Goal: Task Accomplishment & Management: Use online tool/utility

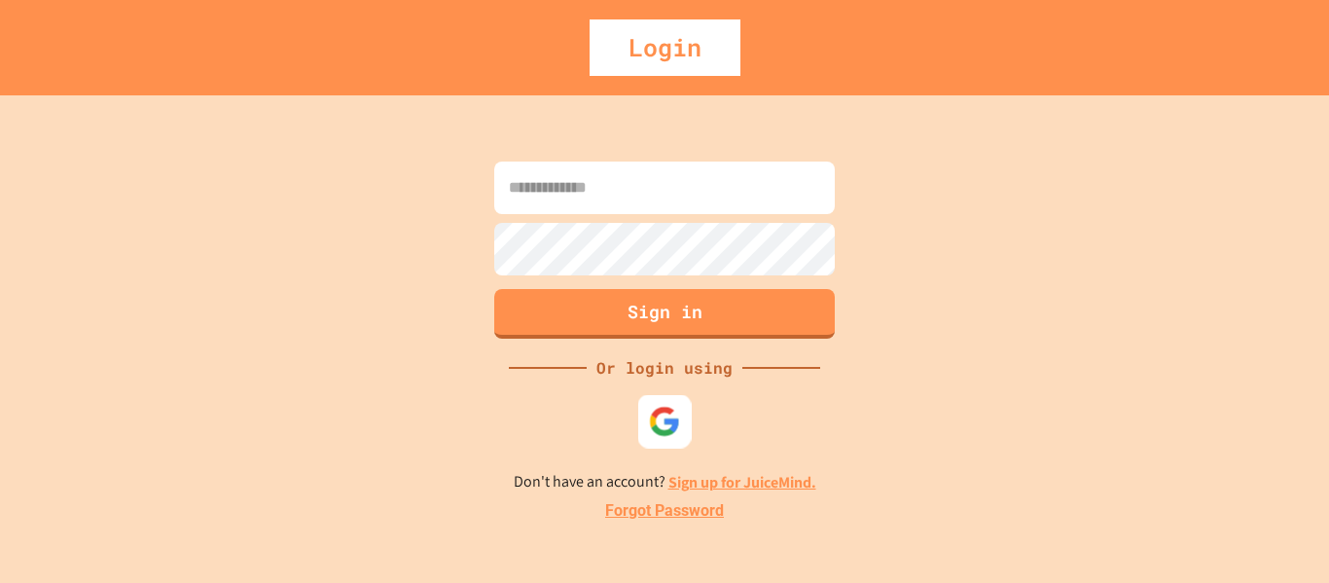
click at [649, 421] on img at bounding box center [665, 421] width 32 height 32
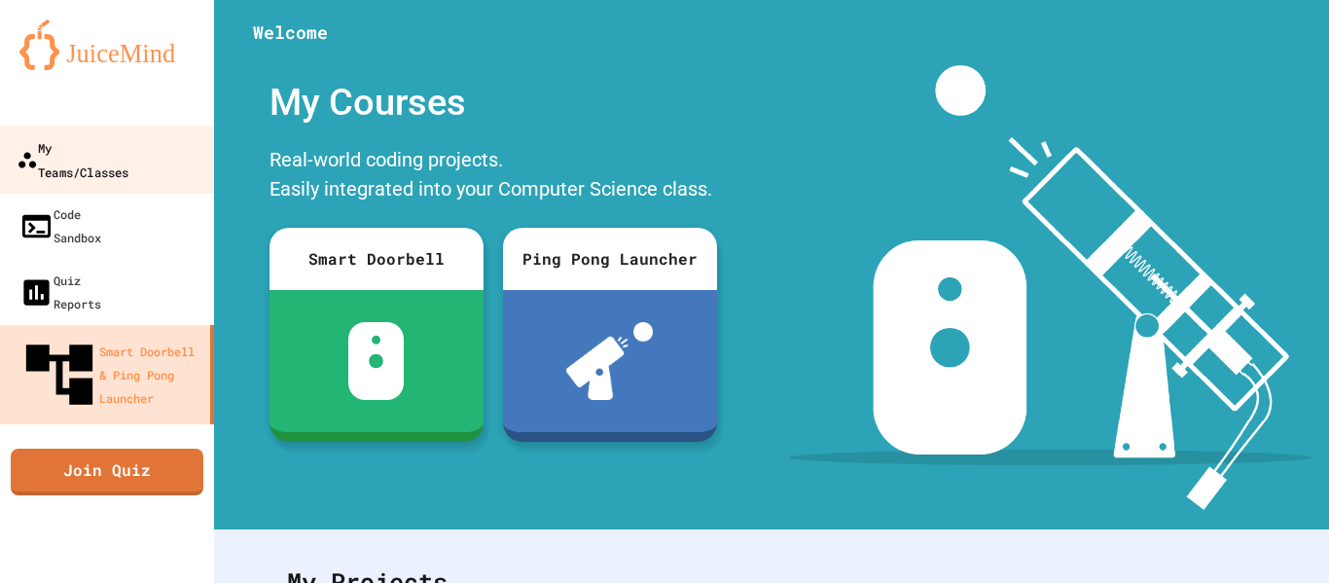
click at [128, 141] on div "My Teams/Classes" at bounding box center [73, 159] width 112 height 48
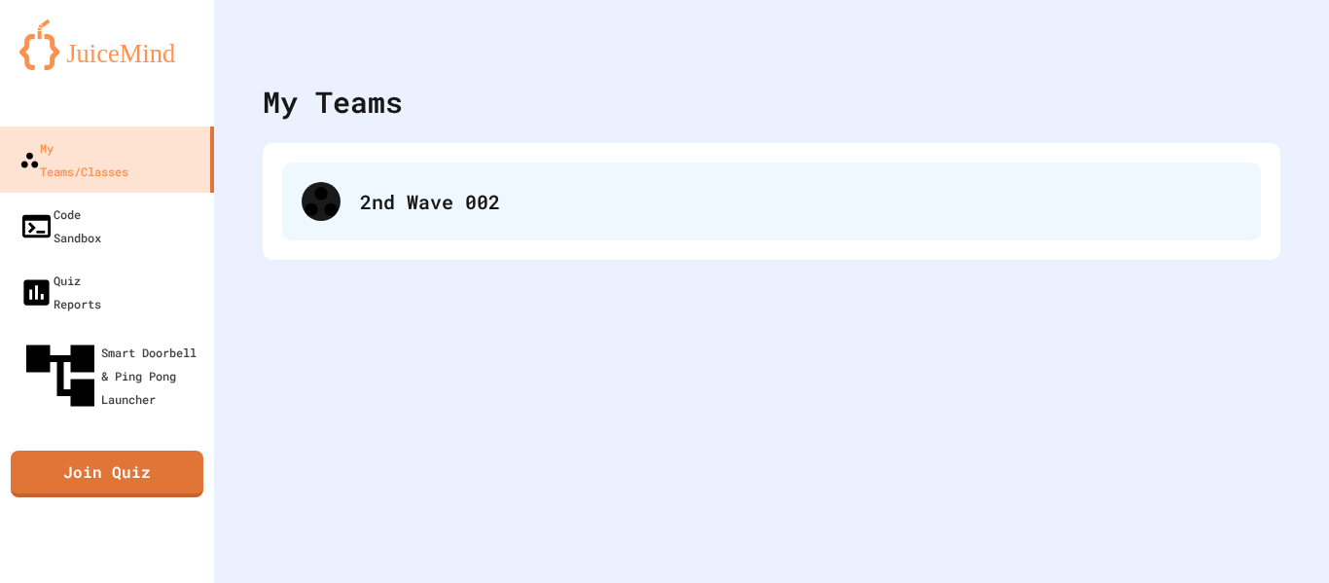
click at [464, 193] on div "2nd Wave 002" at bounding box center [801, 201] width 882 height 29
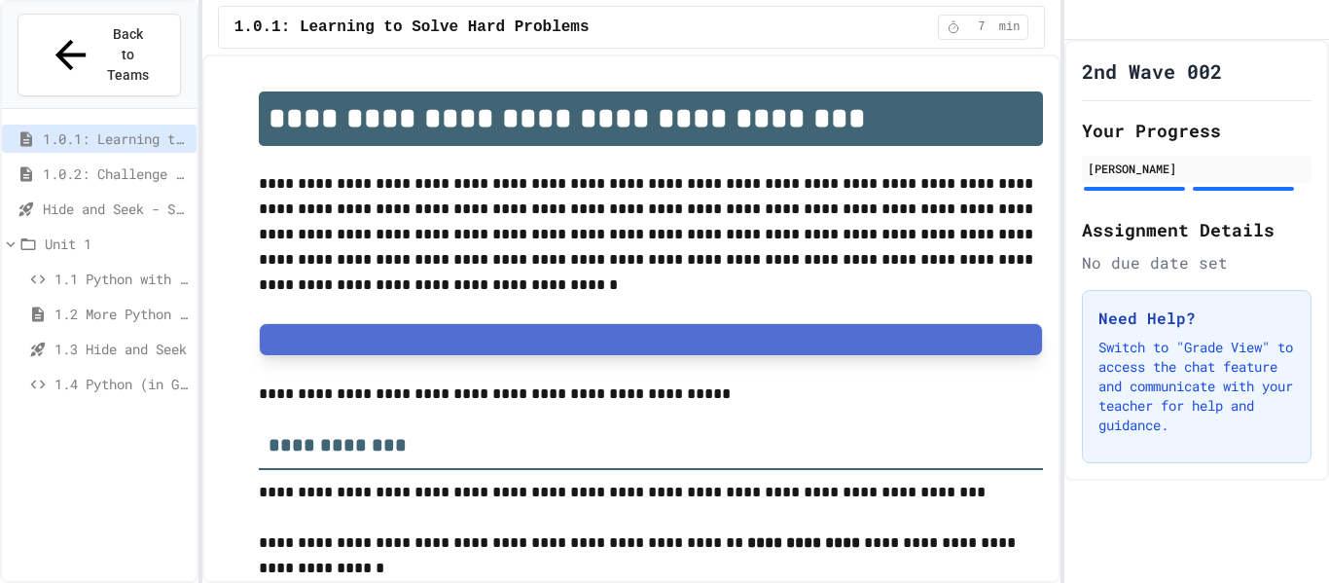
click at [71, 199] on span "Hide and Seek - SUB" at bounding box center [116, 209] width 146 height 20
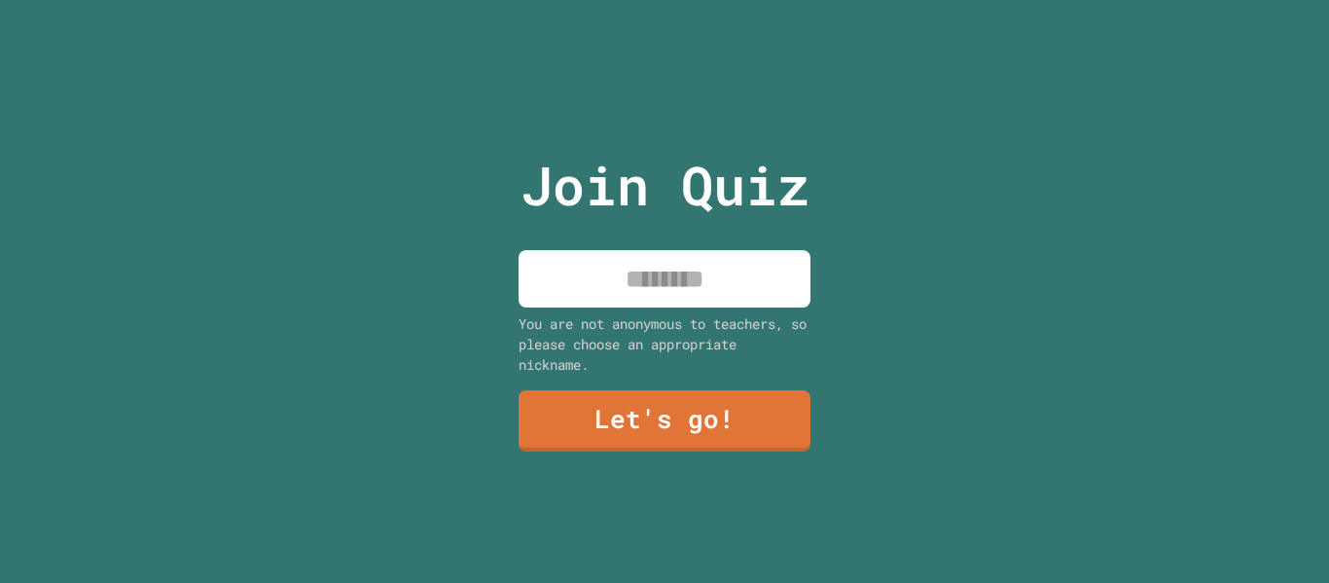
click at [660, 268] on input at bounding box center [665, 278] width 292 height 57
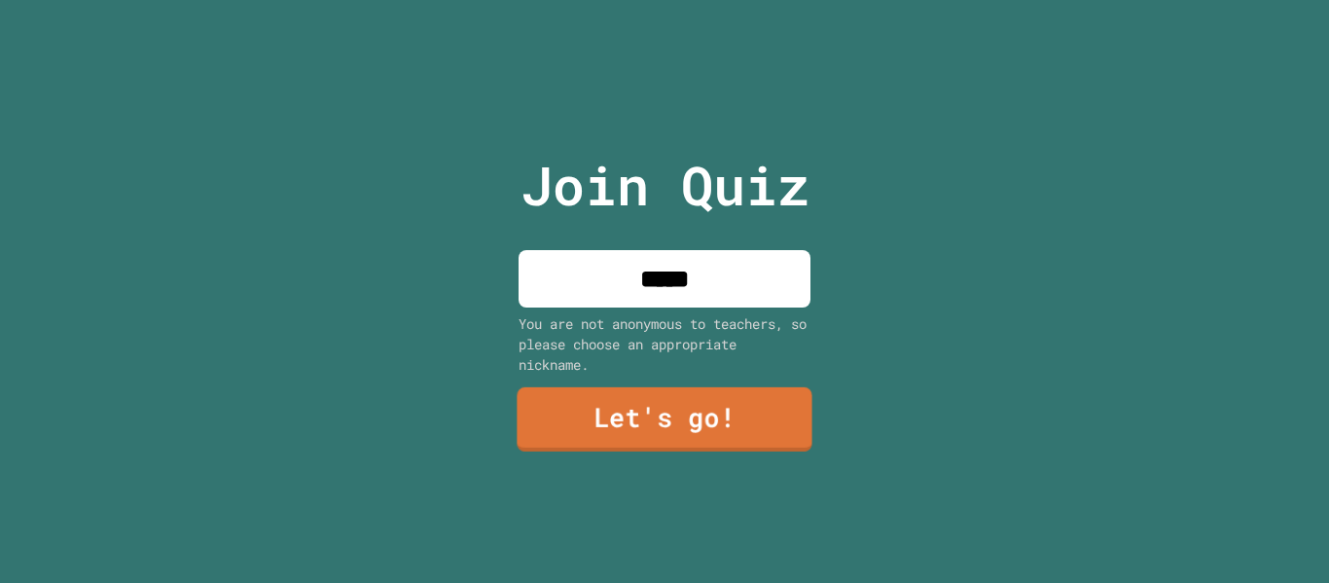
type input "*****"
click at [648, 428] on link "Let's go!" at bounding box center [664, 419] width 295 height 64
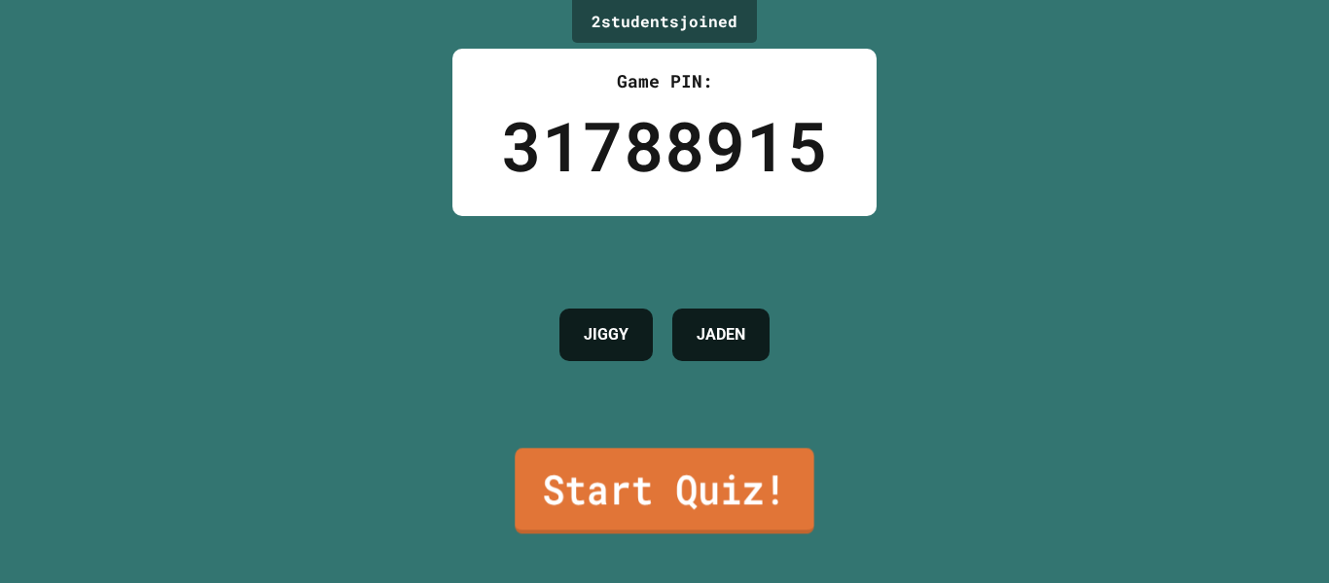
click at [611, 499] on link "Start Quiz!" at bounding box center [664, 491] width 299 height 86
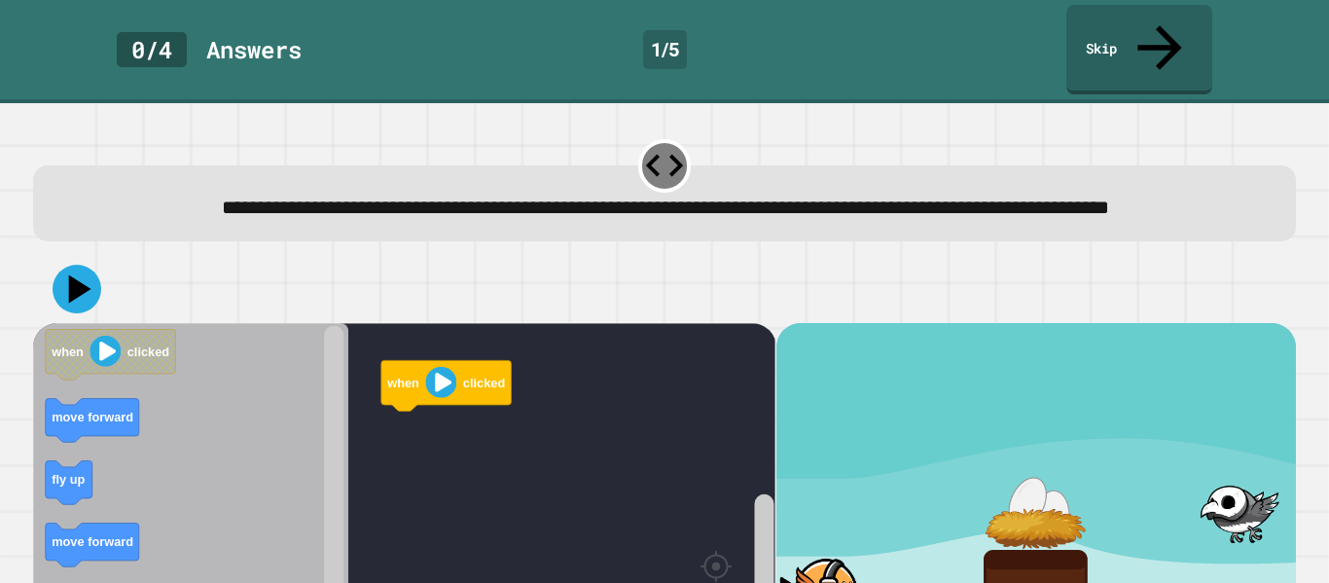
scroll to position [112, 0]
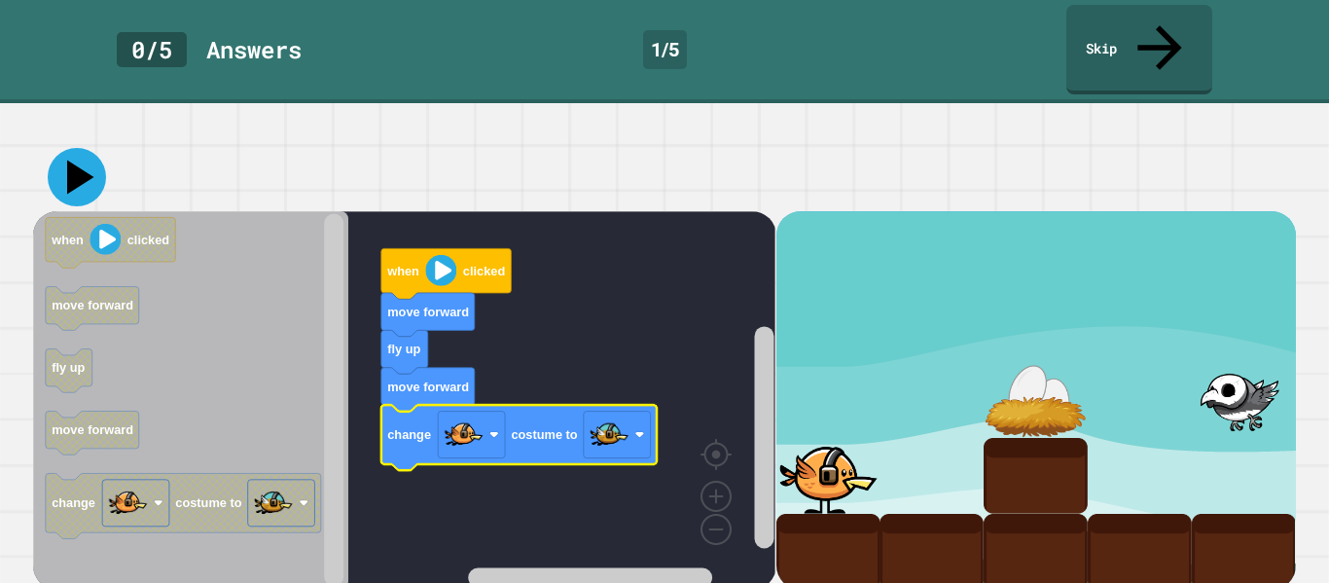
click at [63, 166] on icon at bounding box center [77, 177] width 58 height 58
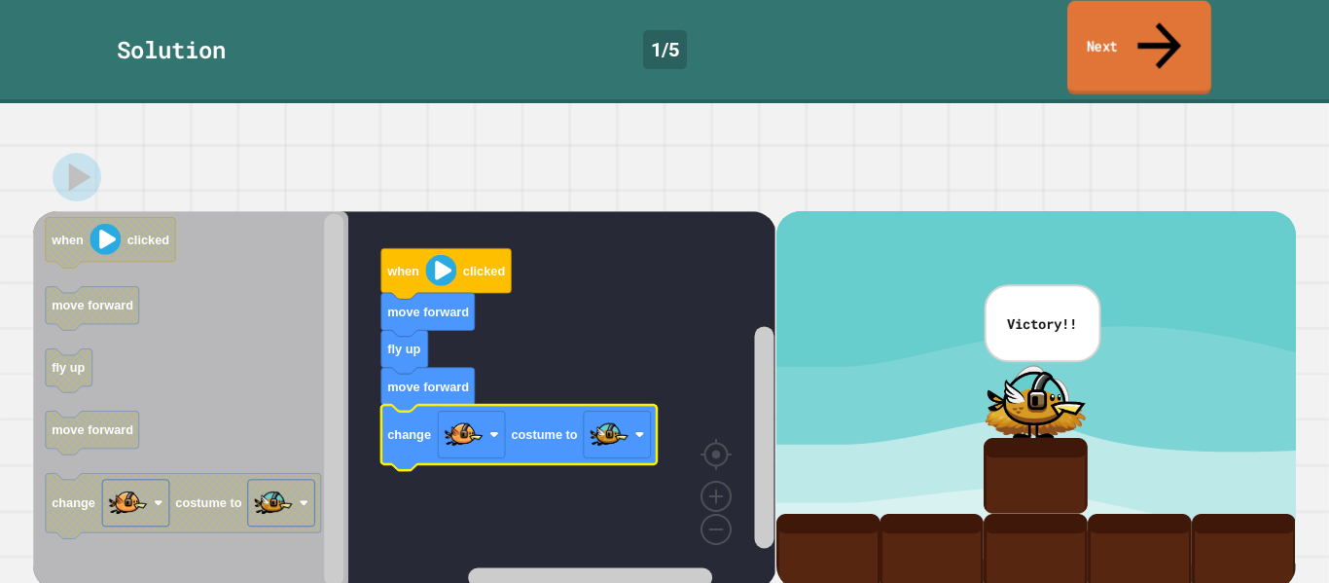
click at [1141, 34] on link "Next" at bounding box center [1140, 48] width 144 height 94
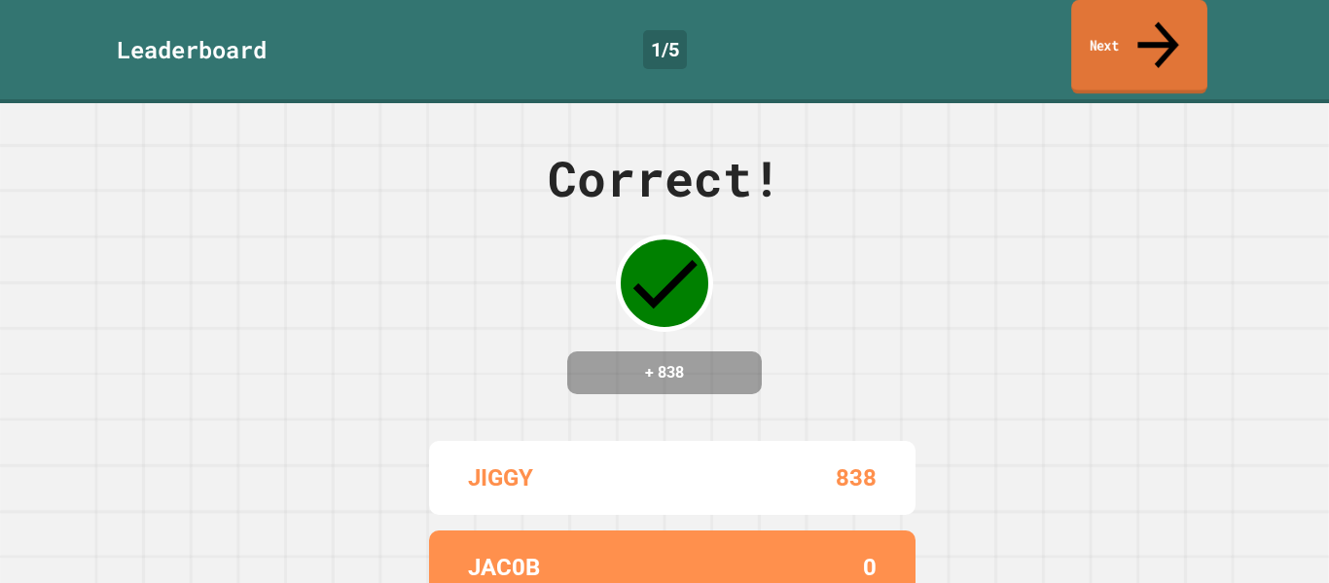
click at [1089, 23] on link "Next" at bounding box center [1139, 47] width 136 height 94
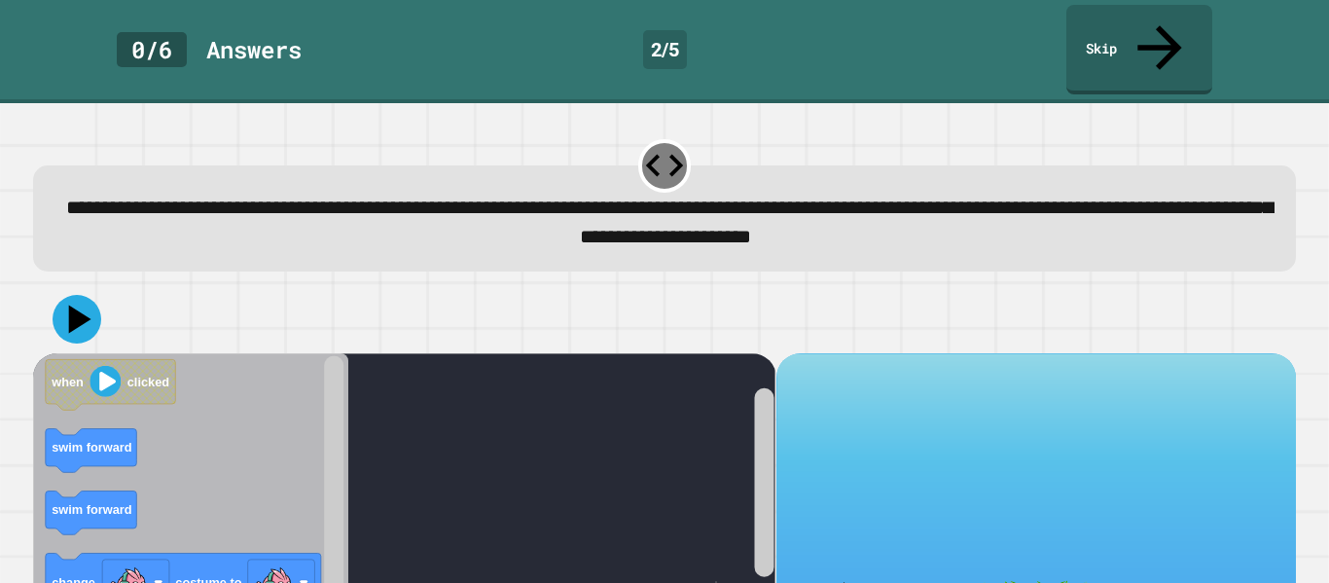
scroll to position [112, 0]
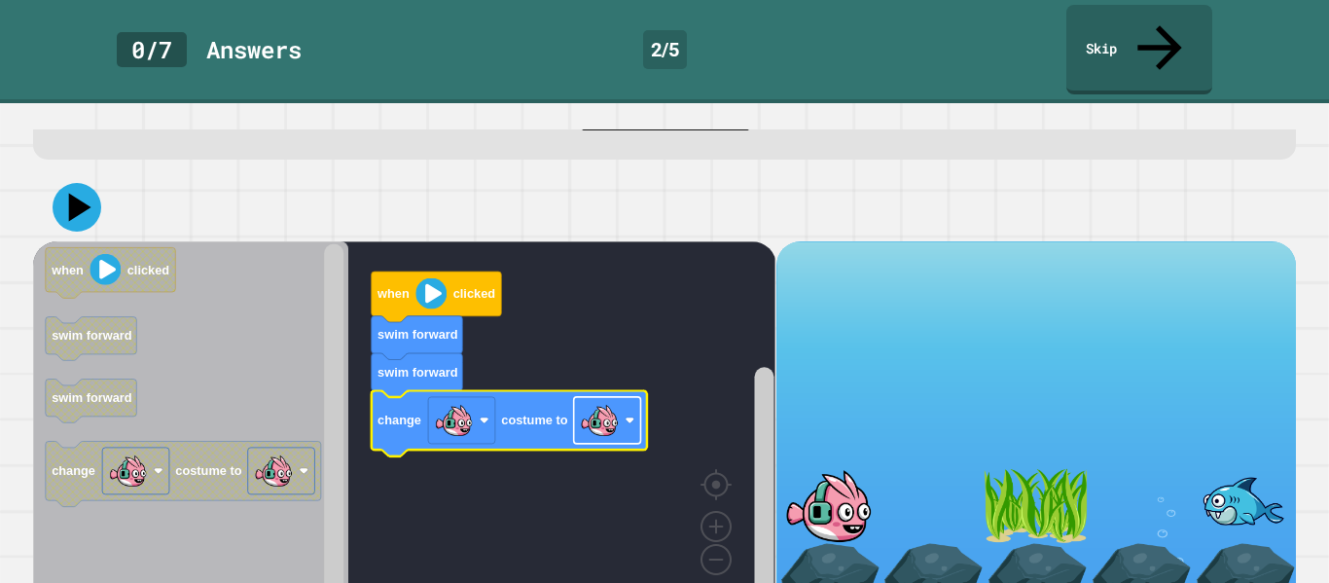
click at [603, 401] on image "Blockly Workspace" at bounding box center [599, 420] width 39 height 39
click at [90, 178] on icon at bounding box center [77, 207] width 58 height 58
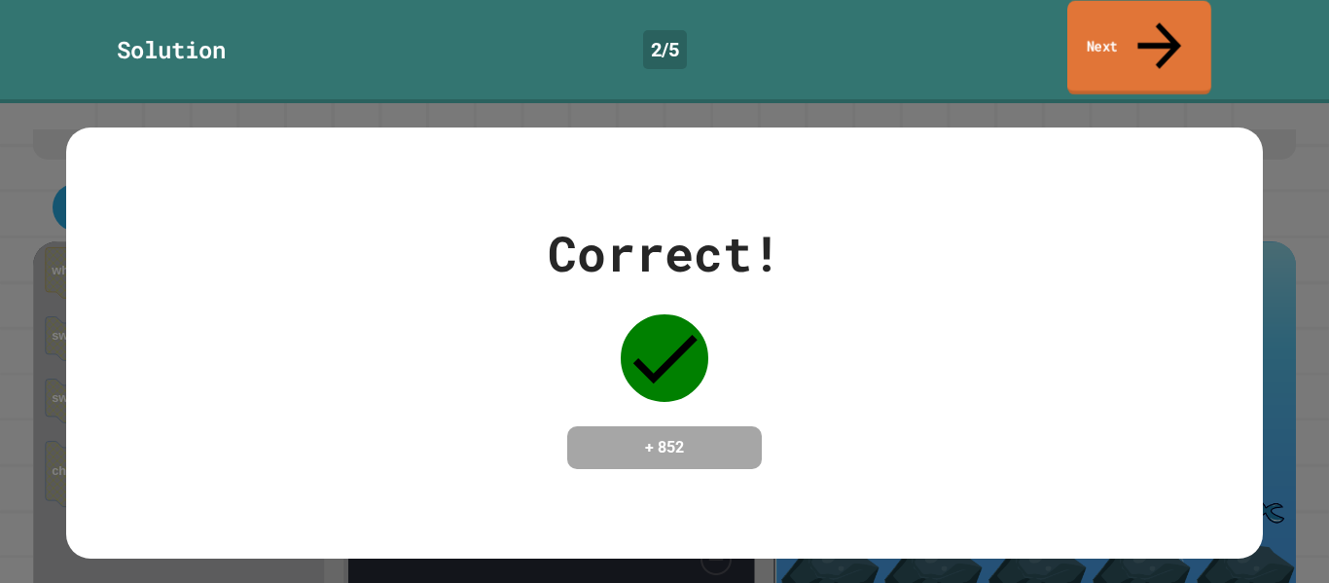
click at [1147, 29] on link "Next" at bounding box center [1140, 48] width 144 height 94
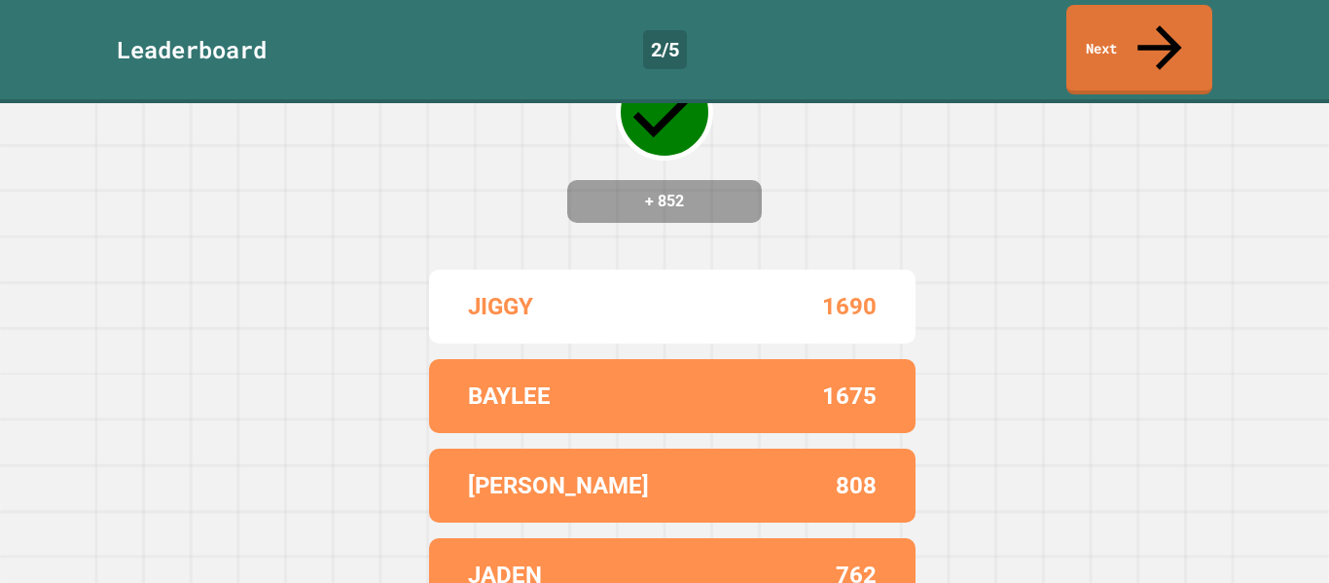
scroll to position [186, 0]
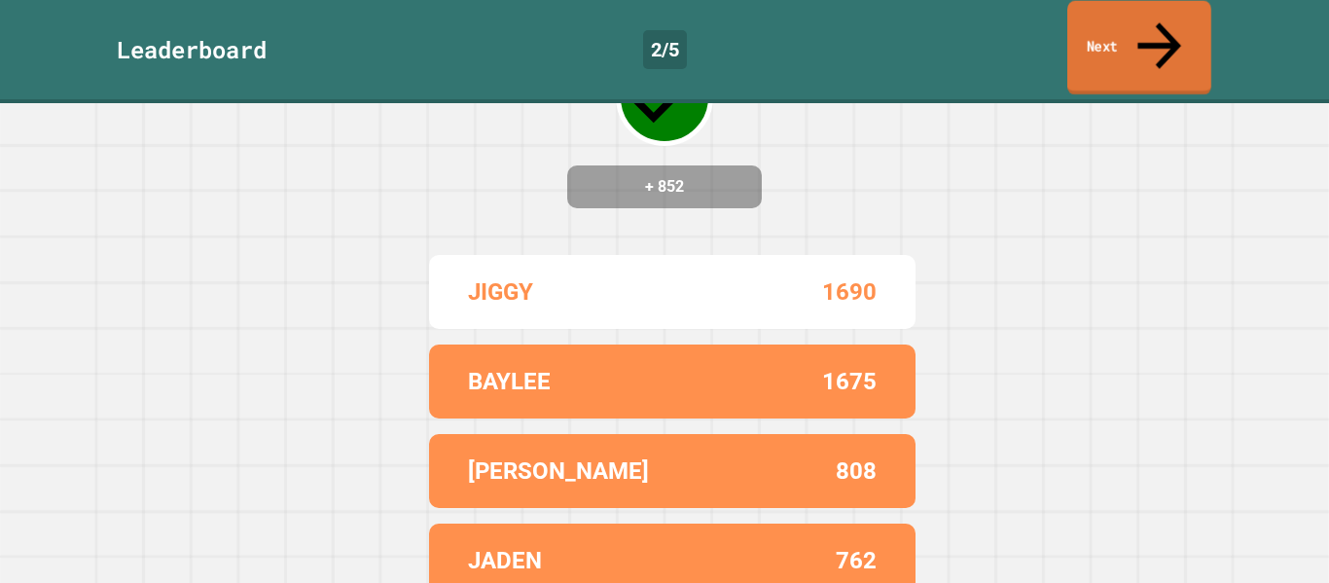
click at [1168, 21] on icon at bounding box center [1159, 45] width 65 height 69
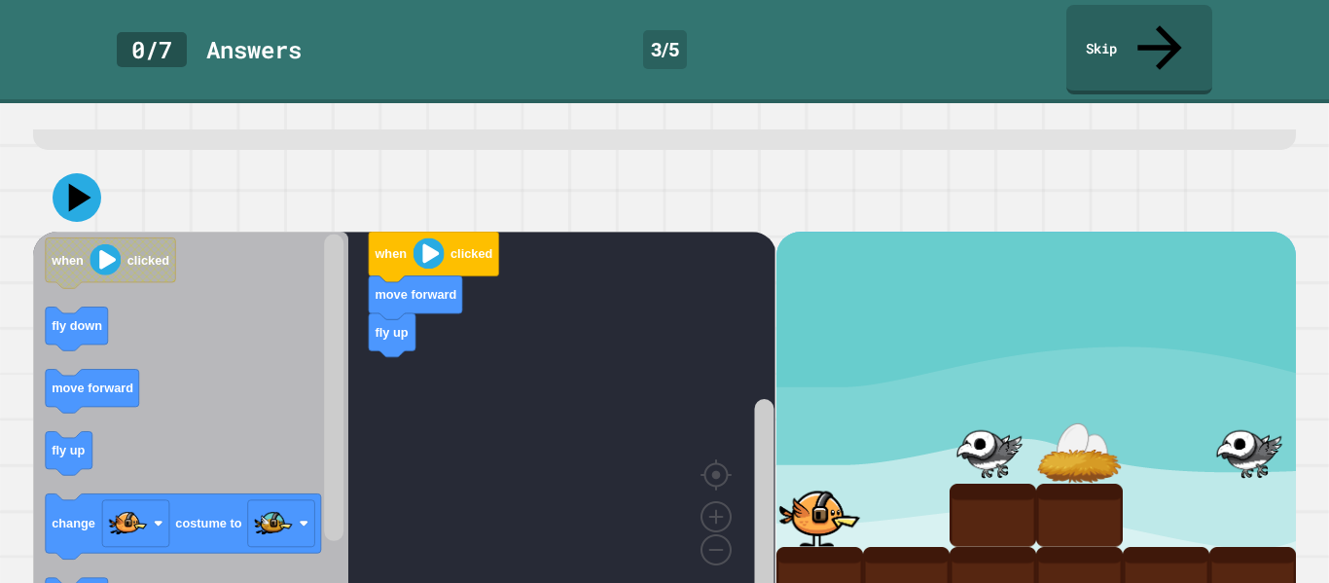
scroll to position [112, 0]
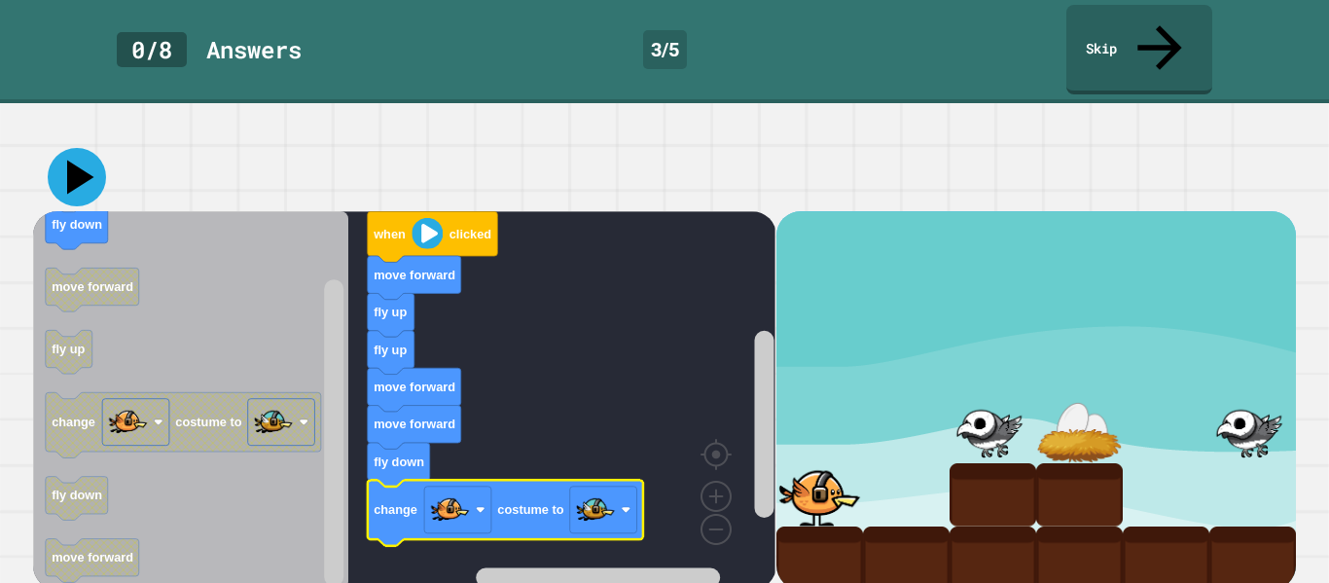
click at [83, 157] on icon at bounding box center [77, 177] width 58 height 58
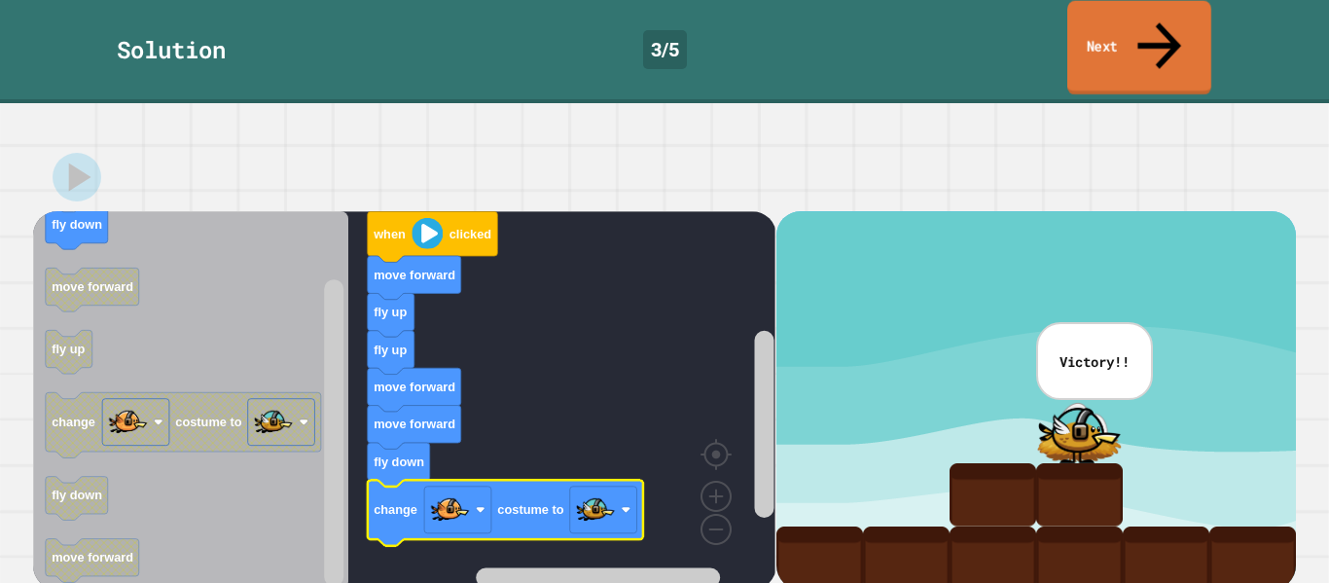
click at [1113, 14] on link "Next" at bounding box center [1140, 48] width 144 height 94
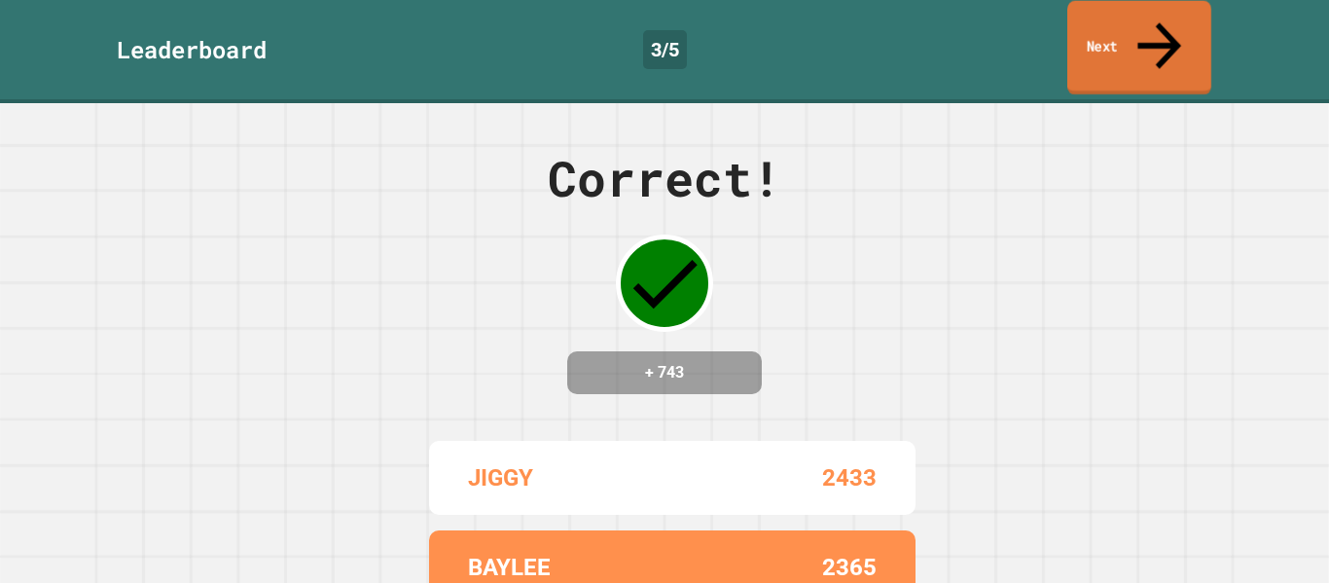
click at [1104, 18] on link "Next" at bounding box center [1140, 48] width 144 height 94
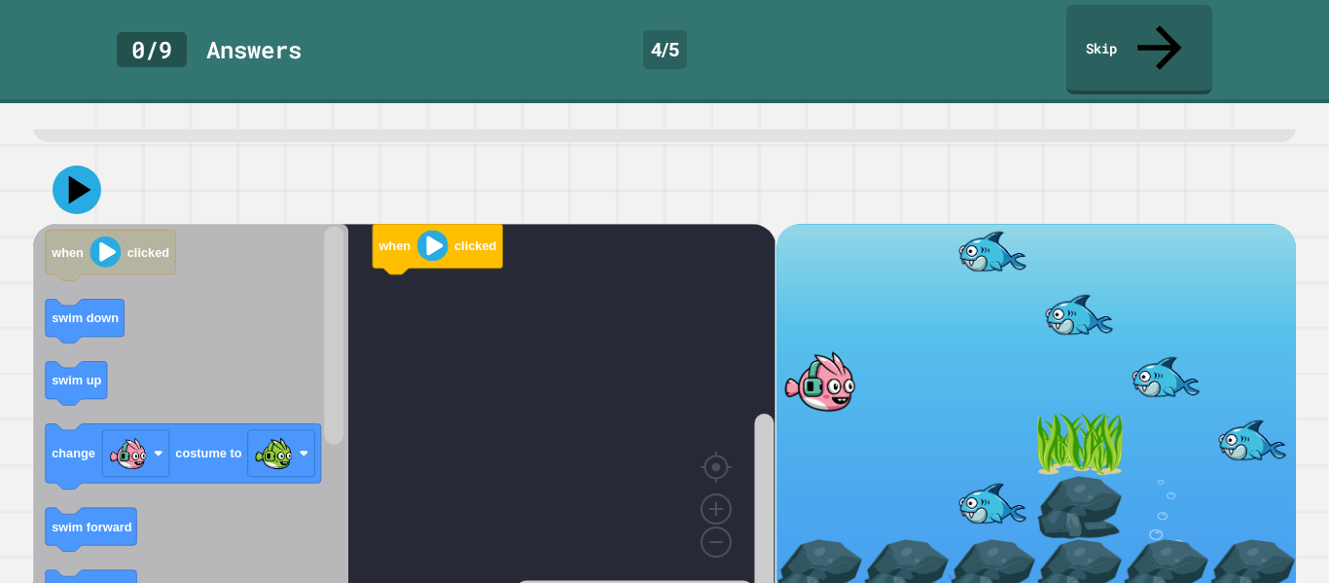
scroll to position [112, 0]
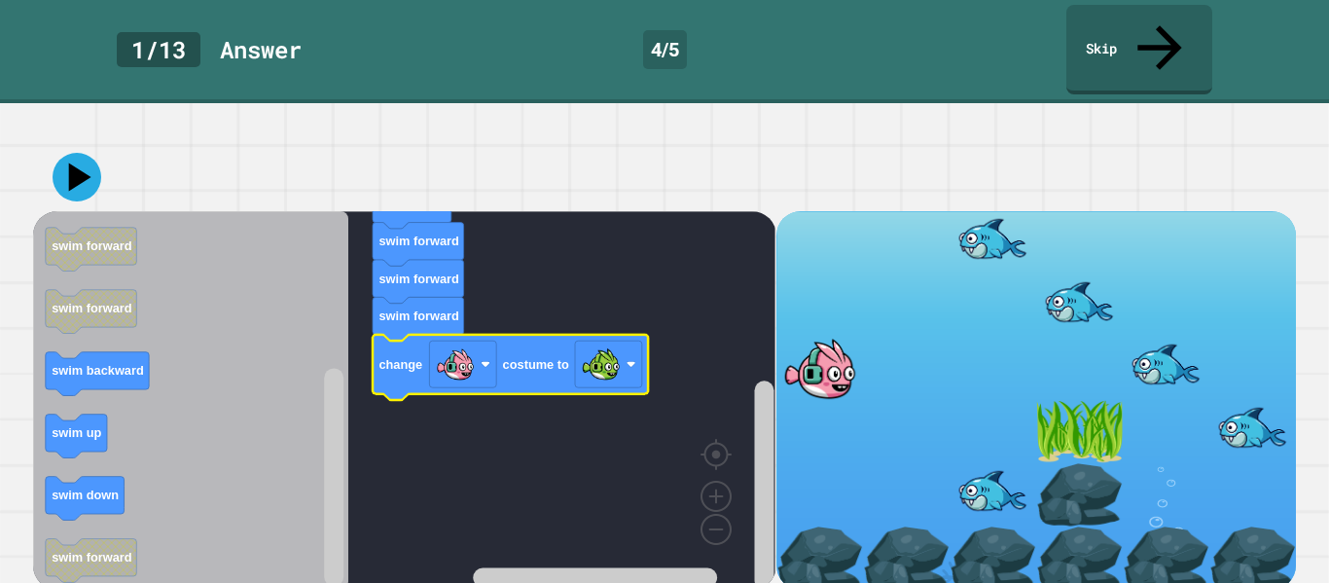
click at [71, 153] on icon at bounding box center [77, 177] width 49 height 49
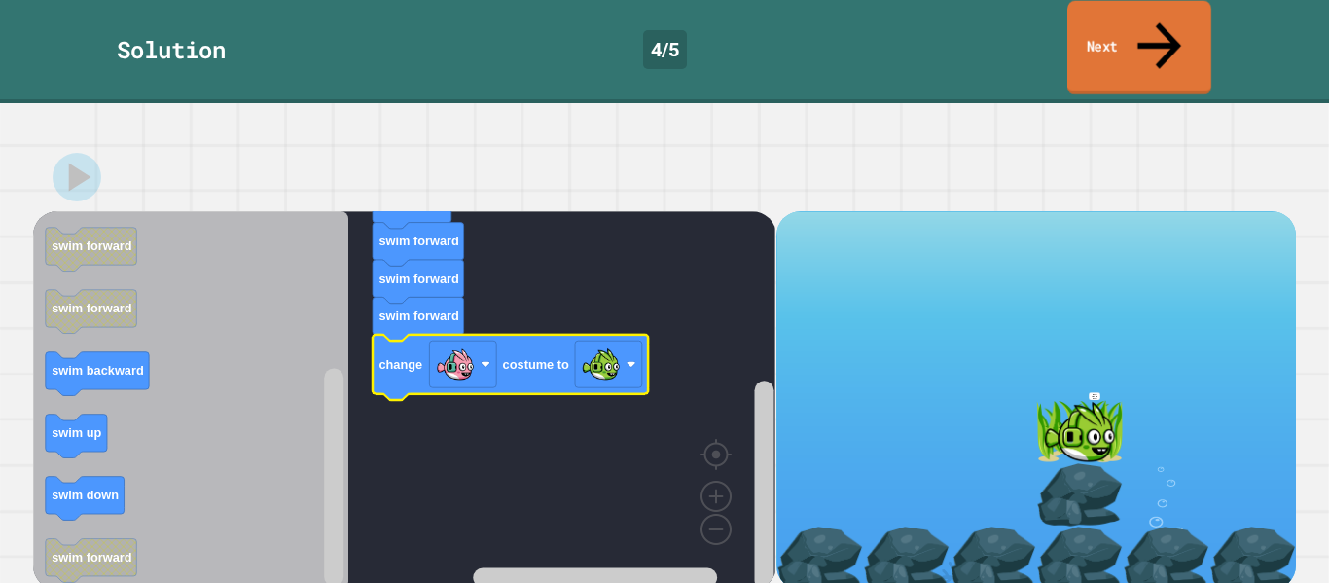
click at [1121, 19] on link "Next" at bounding box center [1140, 48] width 144 height 94
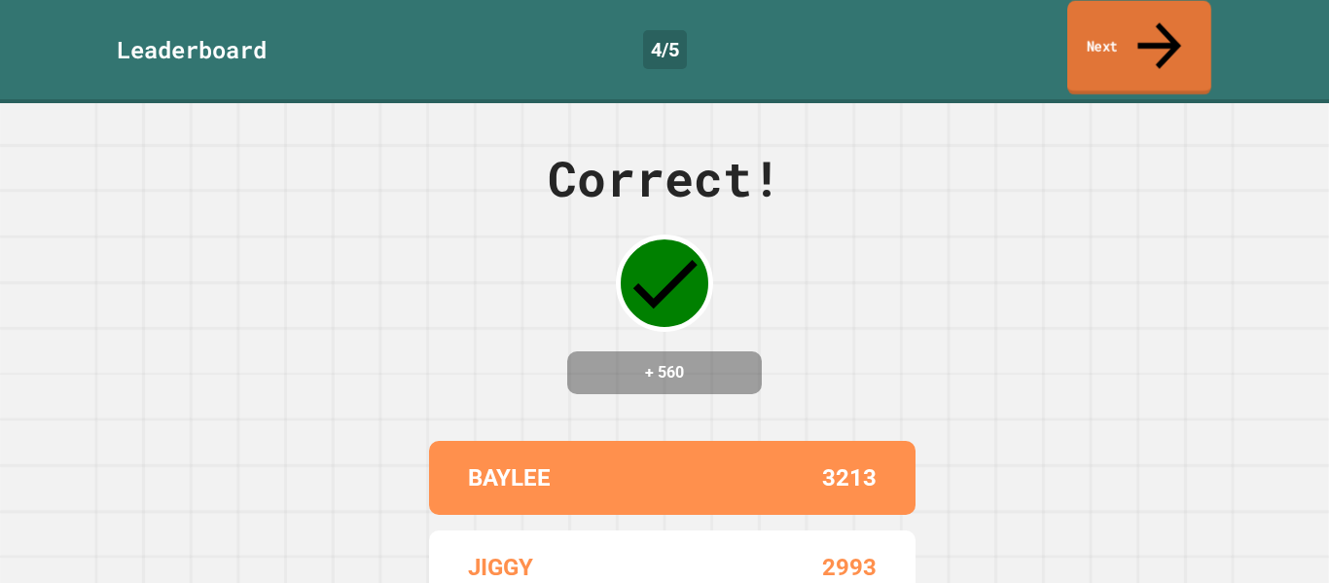
click at [1107, 23] on link "Next" at bounding box center [1140, 48] width 144 height 94
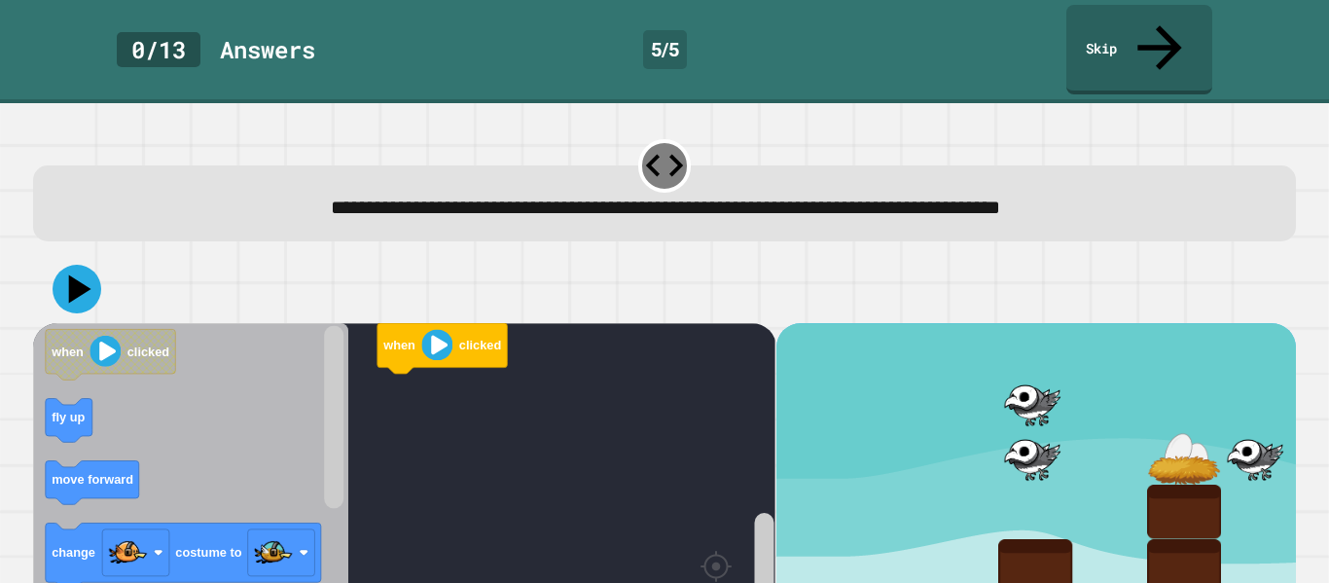
scroll to position [81, 0]
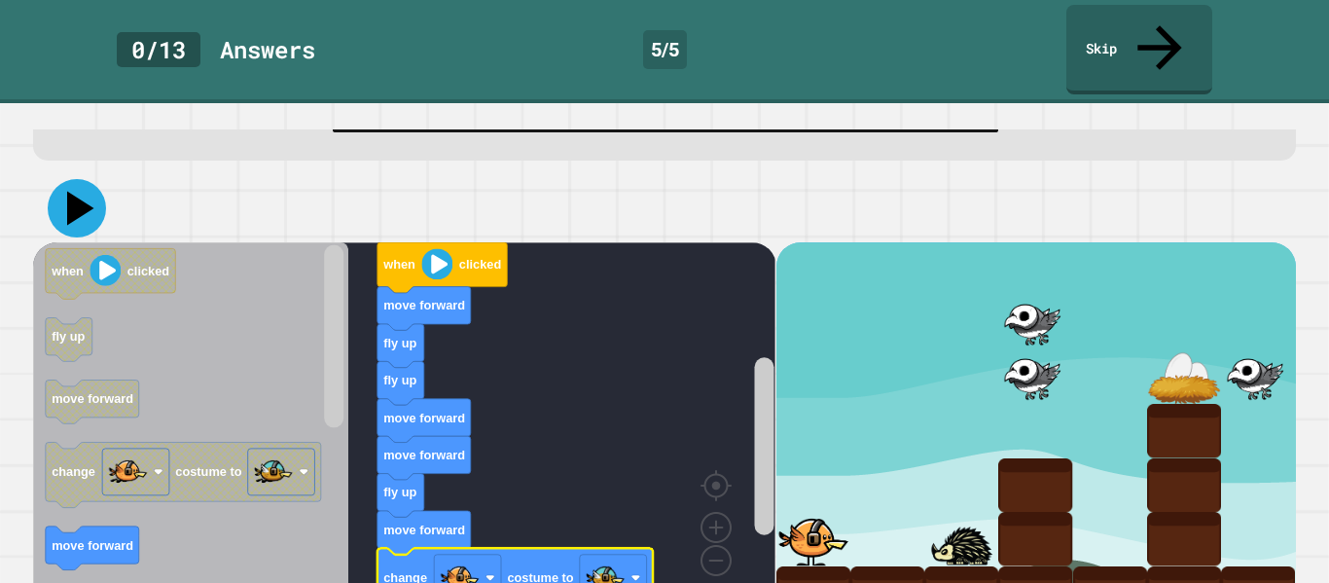
click at [80, 192] on icon at bounding box center [80, 209] width 27 height 34
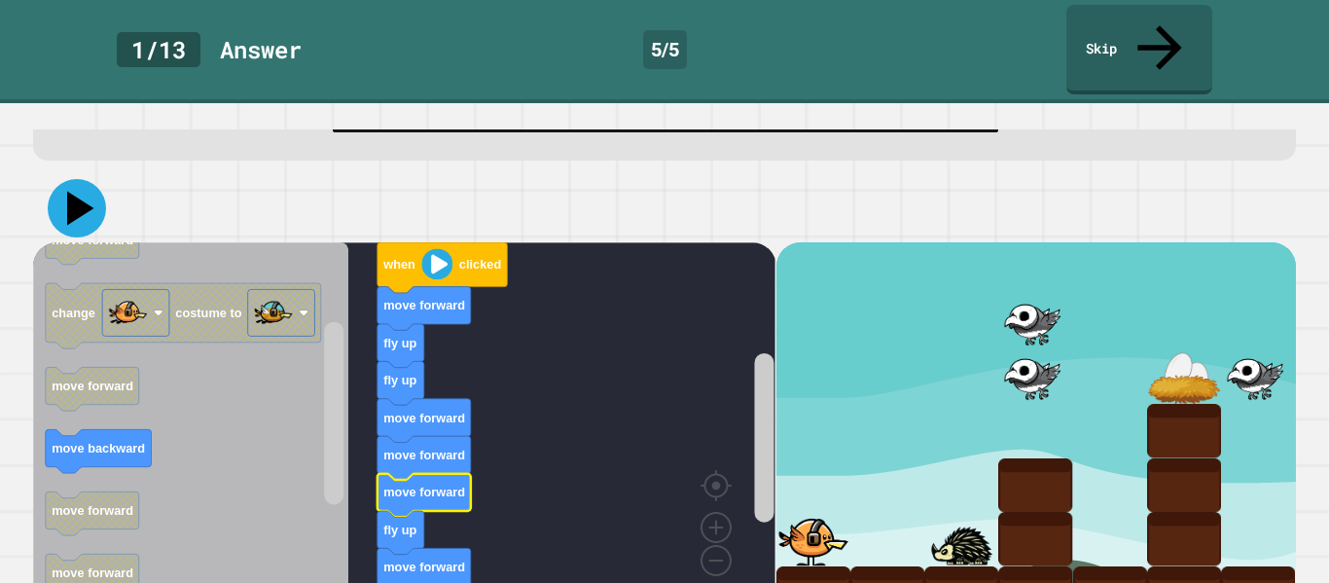
click at [65, 179] on icon at bounding box center [77, 208] width 58 height 58
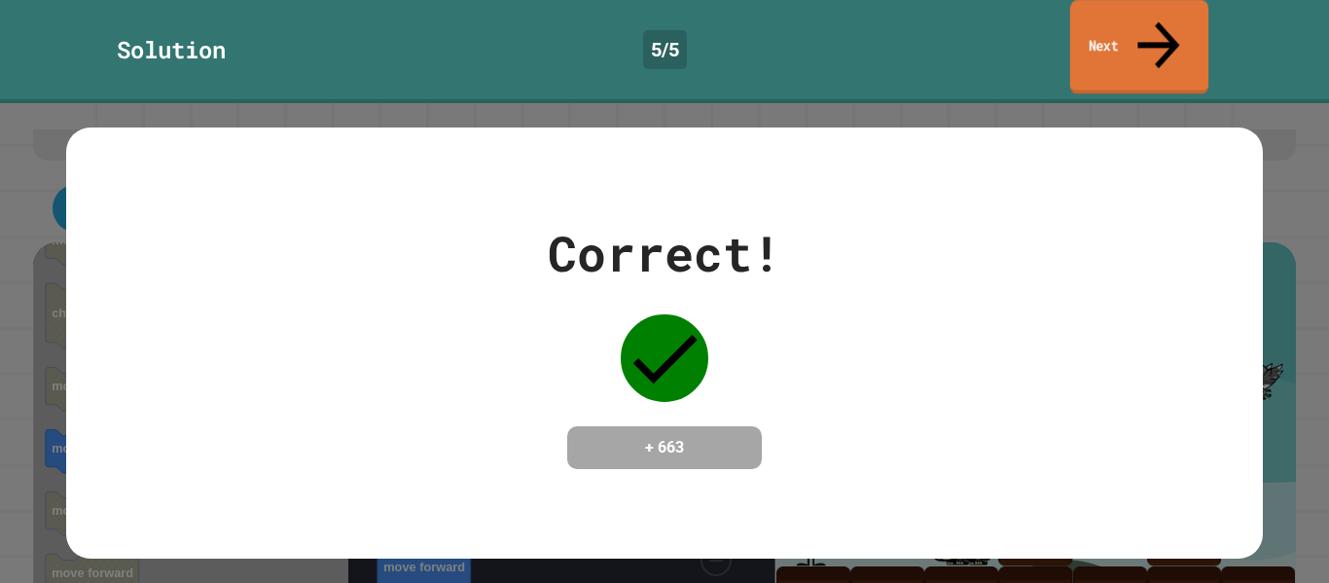
click at [1106, 41] on link "Next" at bounding box center [1139, 47] width 138 height 94
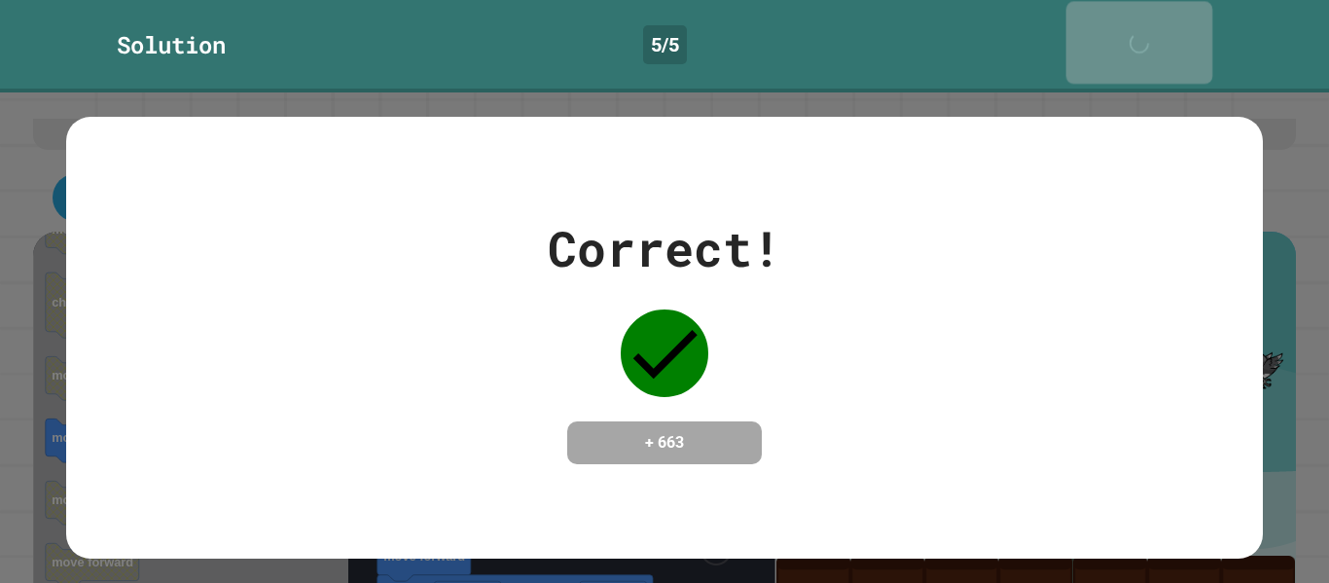
scroll to position [79, 0]
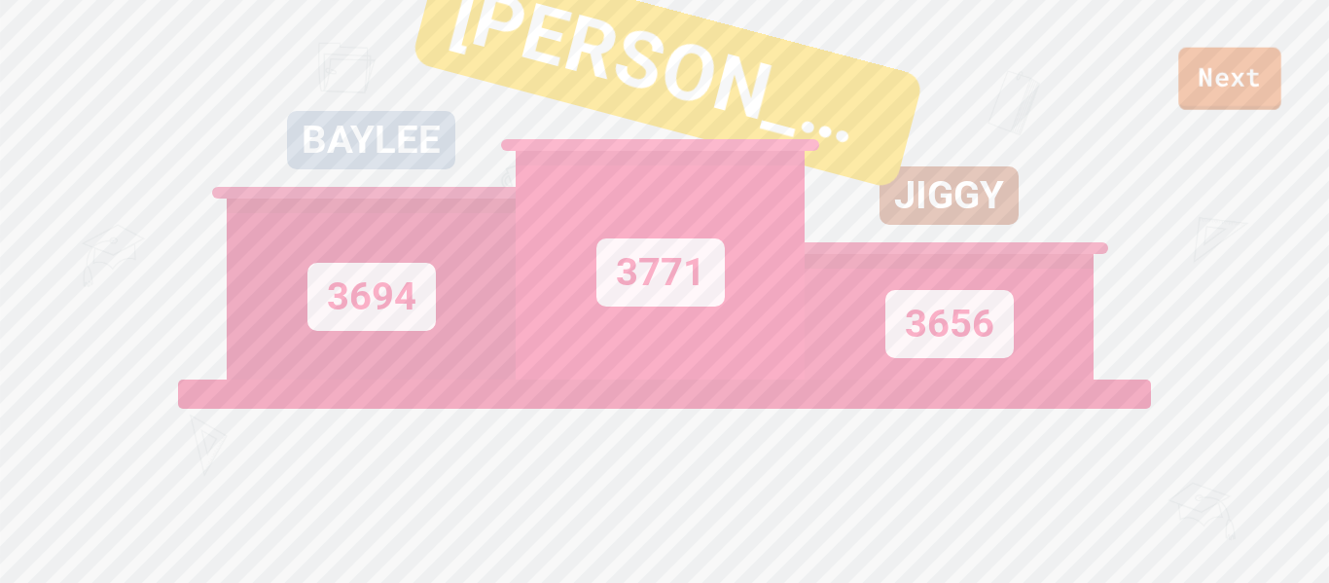
click at [1200, 76] on link "Next" at bounding box center [1230, 79] width 102 height 62
